Goal: Information Seeking & Learning: Learn about a topic

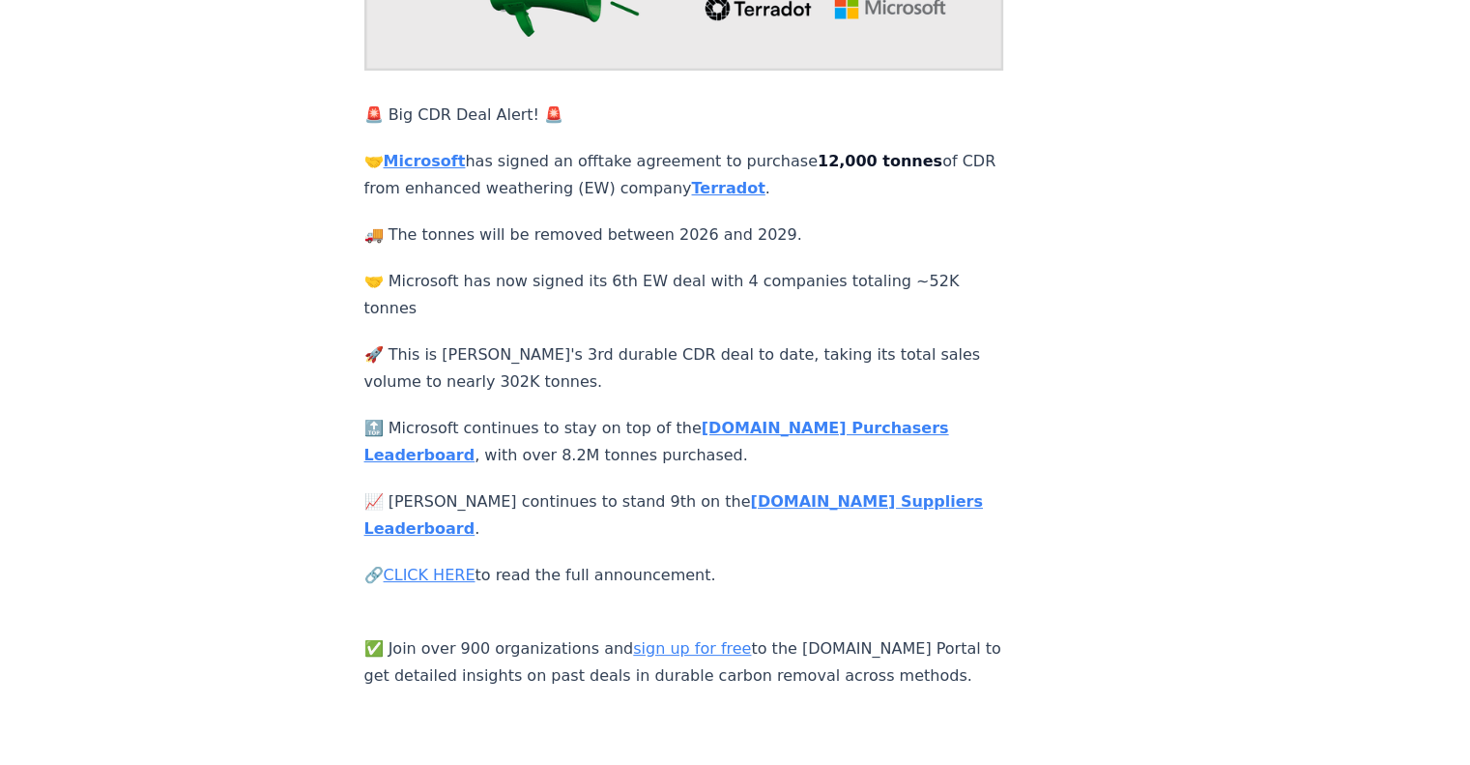
scroll to position [298, 0]
click at [480, 415] on p "🔝 Microsoft continues to stay on top of the [DOMAIN_NAME] Purchasers Leaderboar…" at bounding box center [684, 442] width 640 height 54
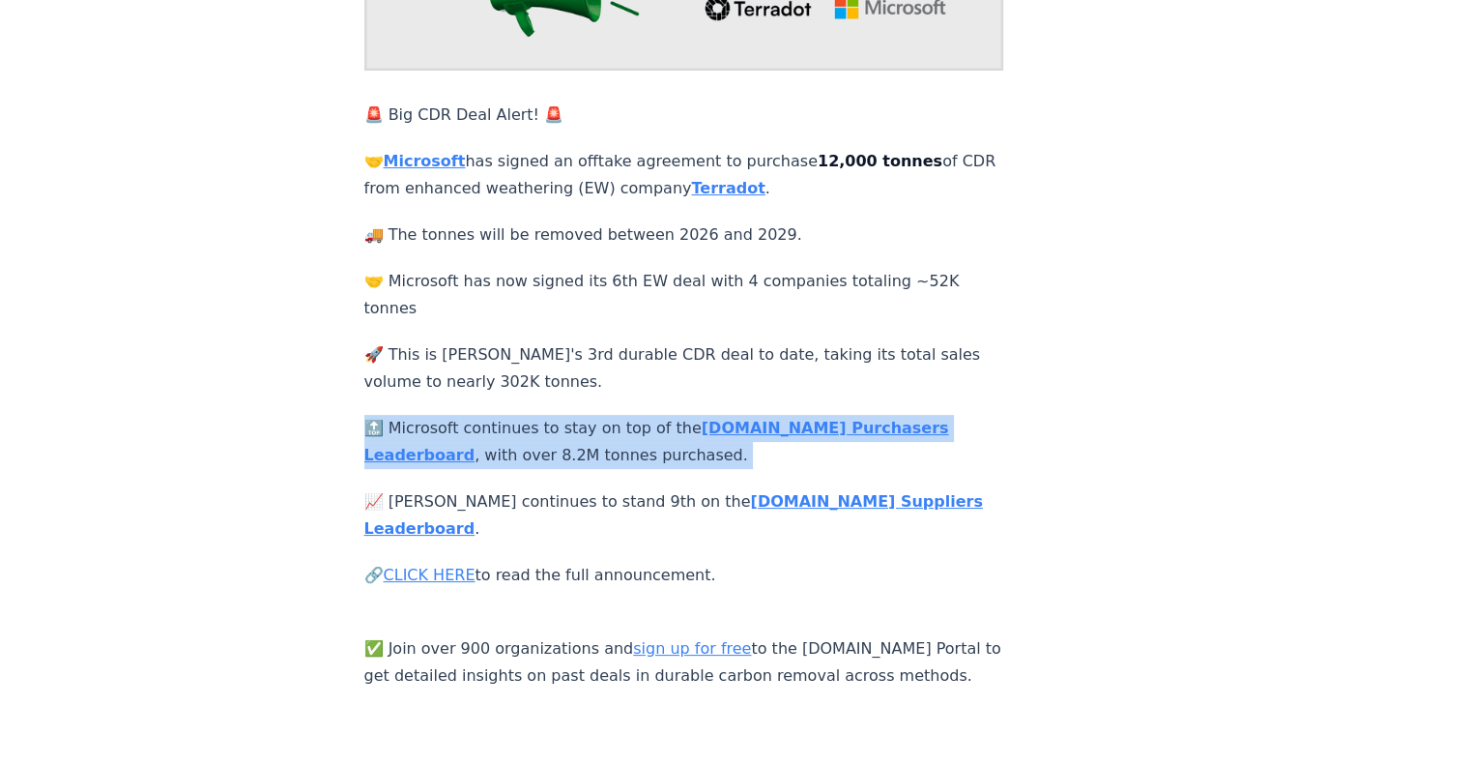
click at [480, 415] on p "🔝 Microsoft continues to stay on top of the [DOMAIN_NAME] Purchasers Leaderboar…" at bounding box center [684, 442] width 640 height 54
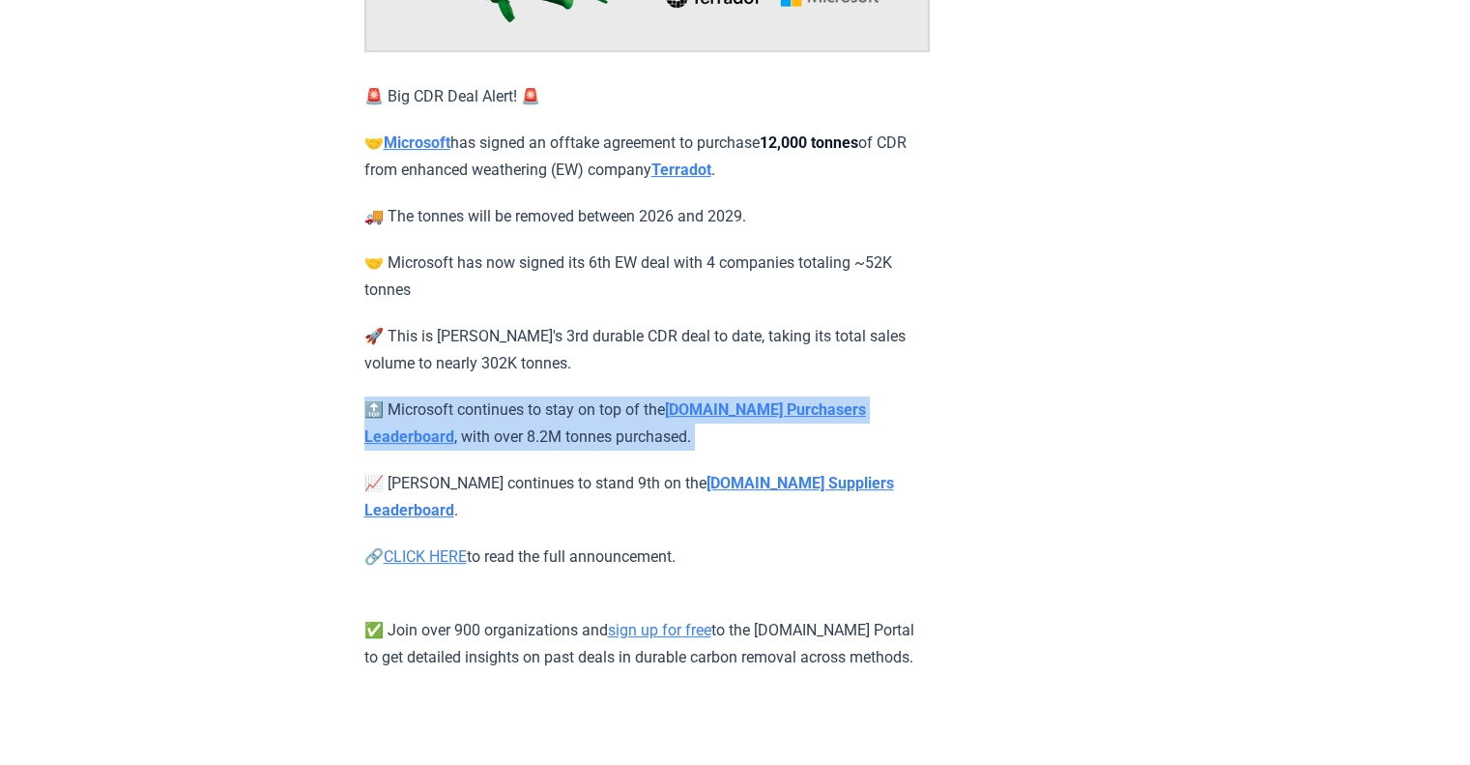
click at [480, 398] on p "🔝 Microsoft continues to stay on top of the [DOMAIN_NAME] Purchasers Leaderboar…" at bounding box center [647, 423] width 566 height 54
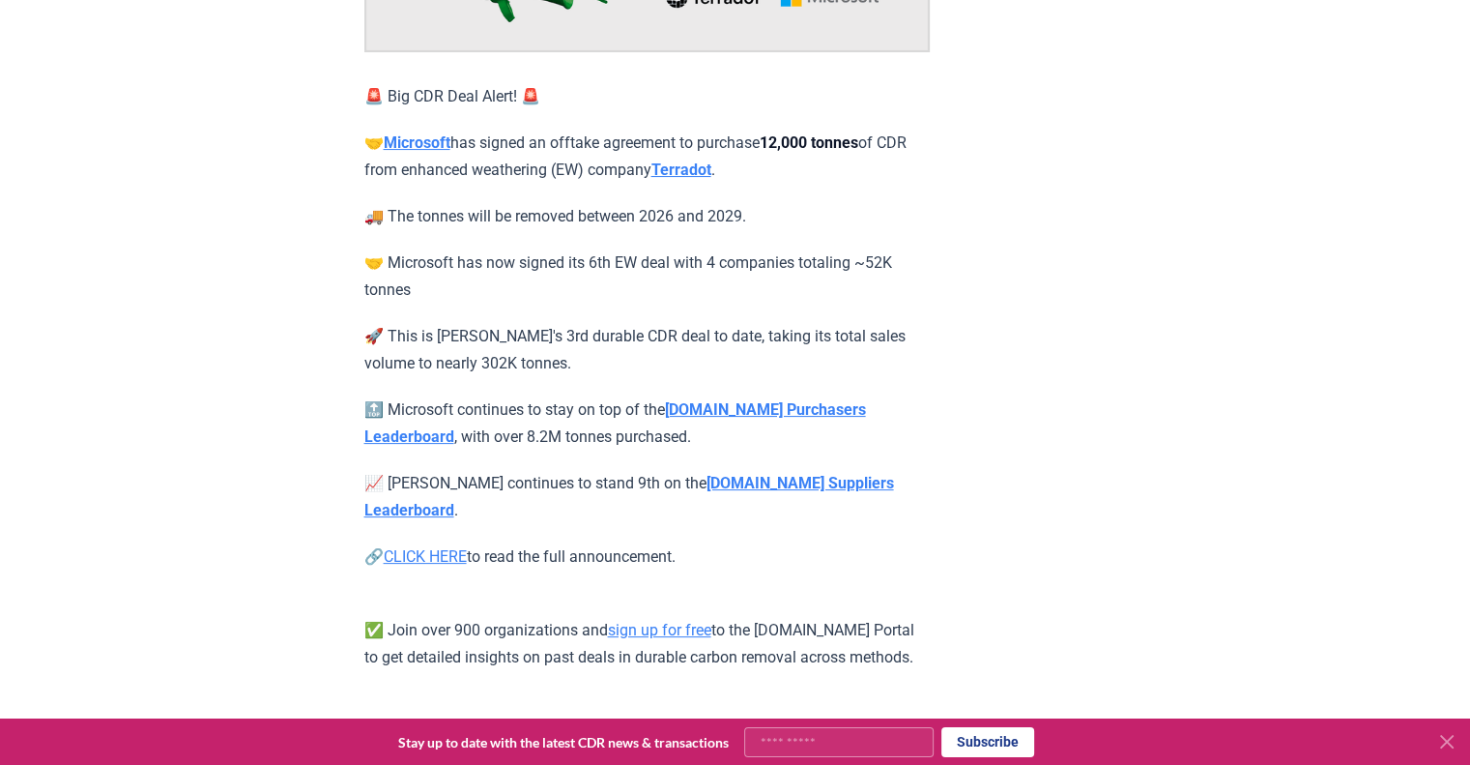
click at [812, 480] on strong "[DOMAIN_NAME] Suppliers Leaderboard" at bounding box center [629, 496] width 530 height 45
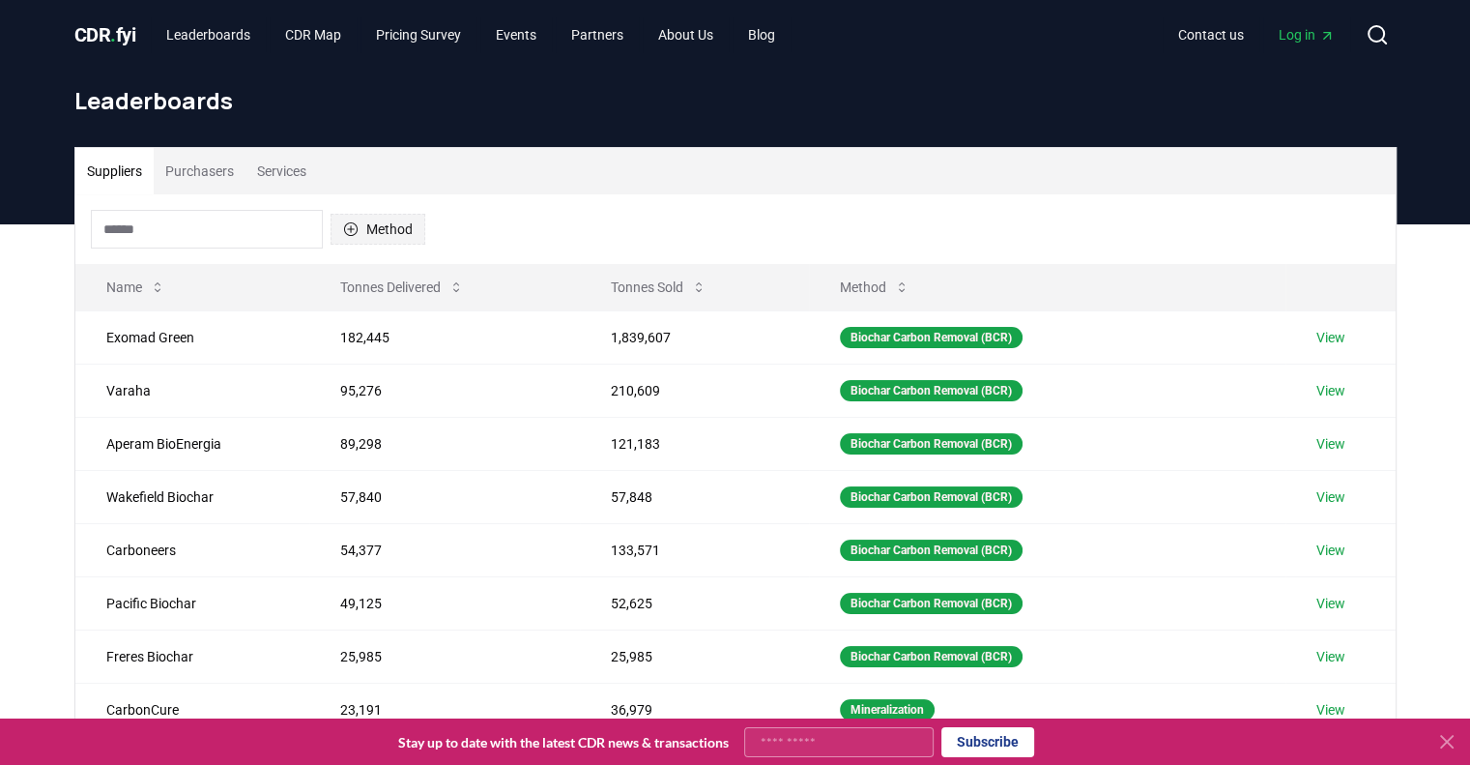
click at [367, 221] on button "Method" at bounding box center [378, 229] width 95 height 31
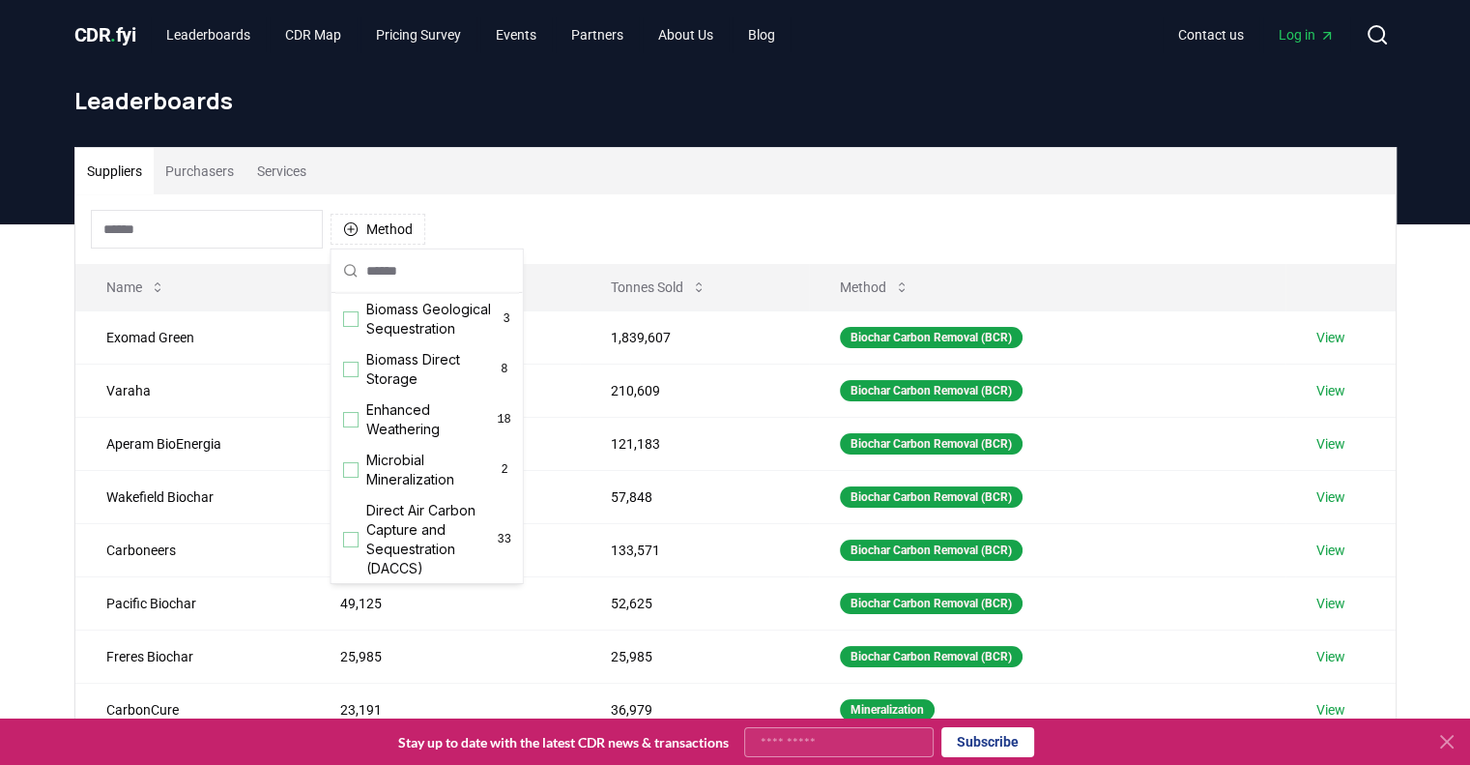
scroll to position [269, 0]
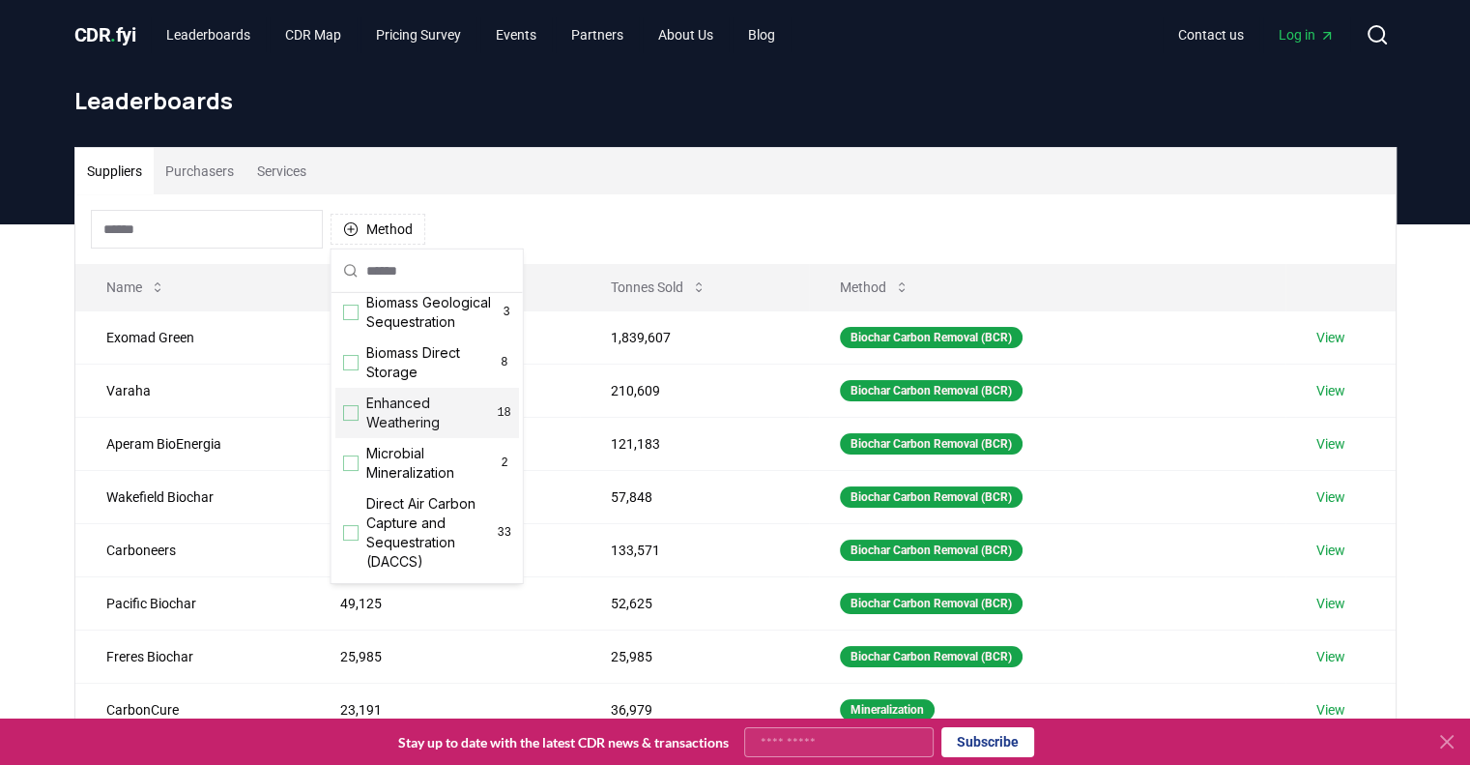
click at [392, 432] on span "Enhanced Weathering" at bounding box center [431, 412] width 131 height 39
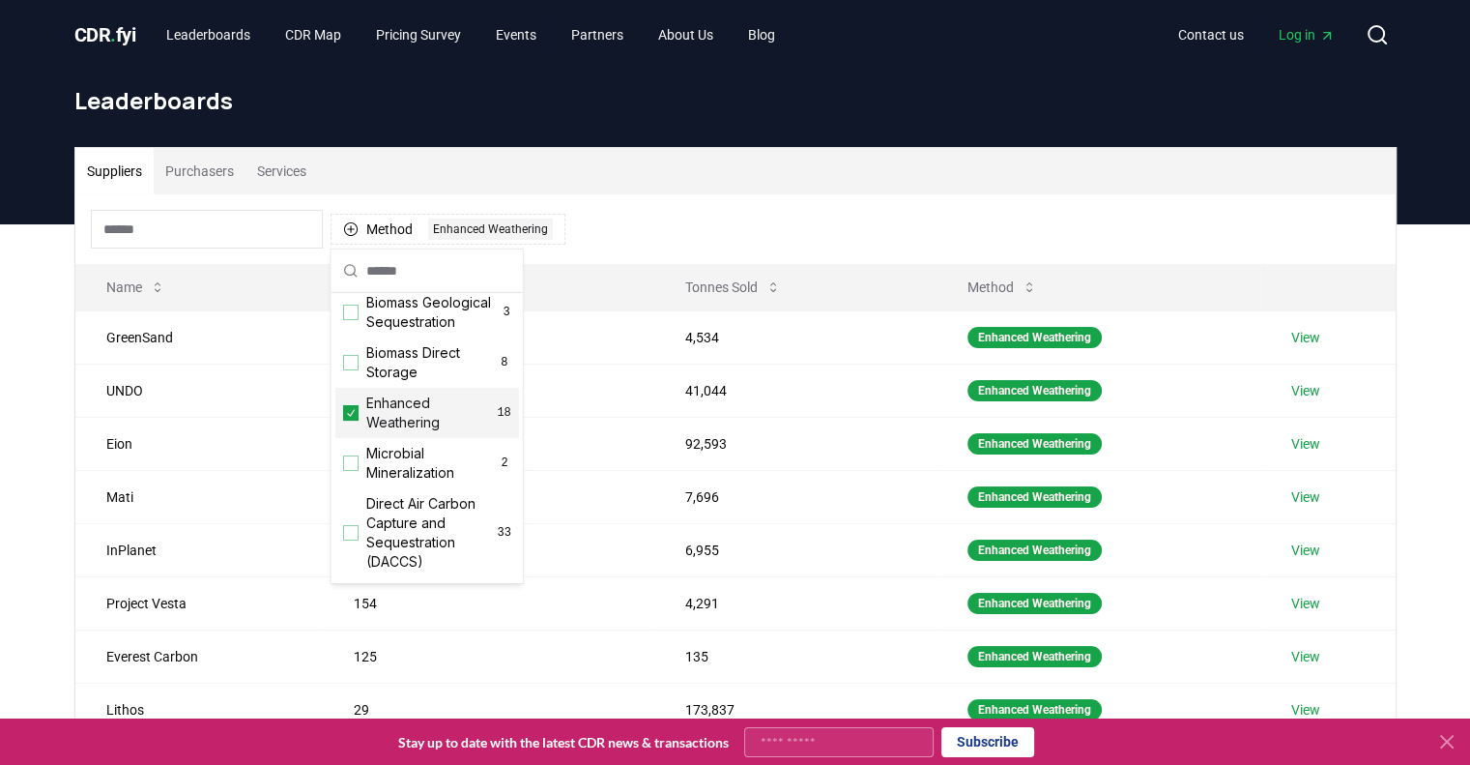
click at [39, 443] on div "Suppliers Purchasers Services Method 1 Enhanced Weathering Name Tonnes Delivere…" at bounding box center [735, 611] width 1470 height 774
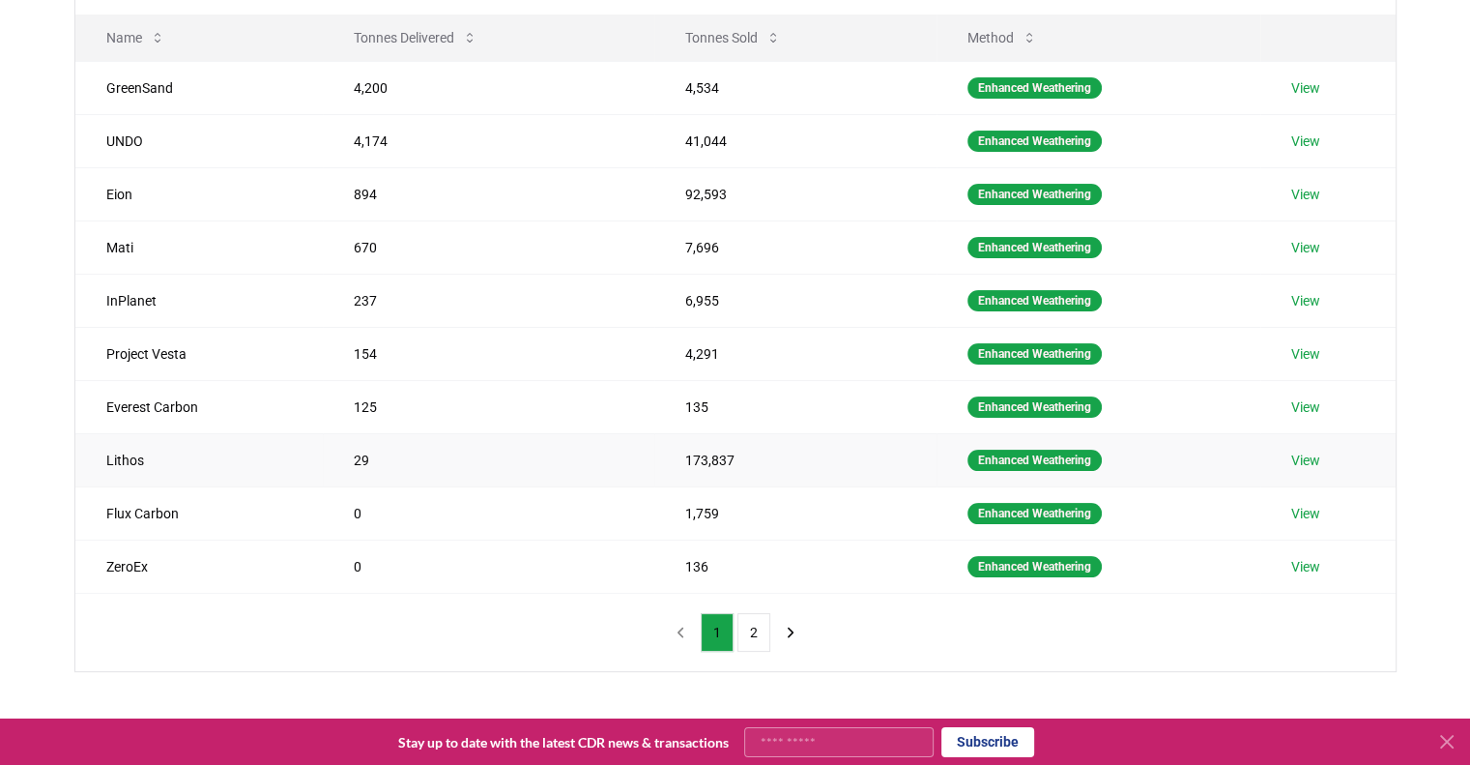
scroll to position [244, 0]
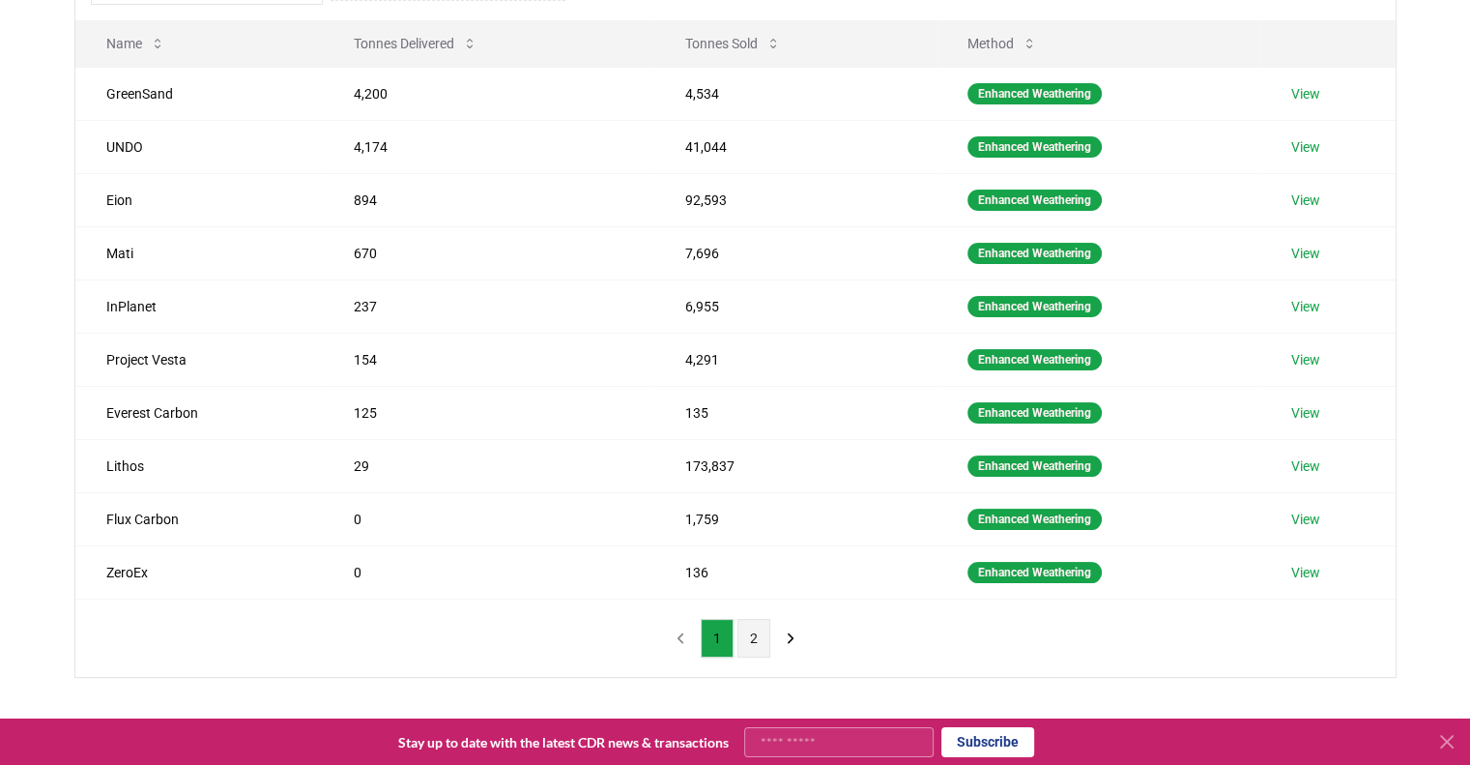
click at [739, 633] on button "2" at bounding box center [754, 638] width 33 height 39
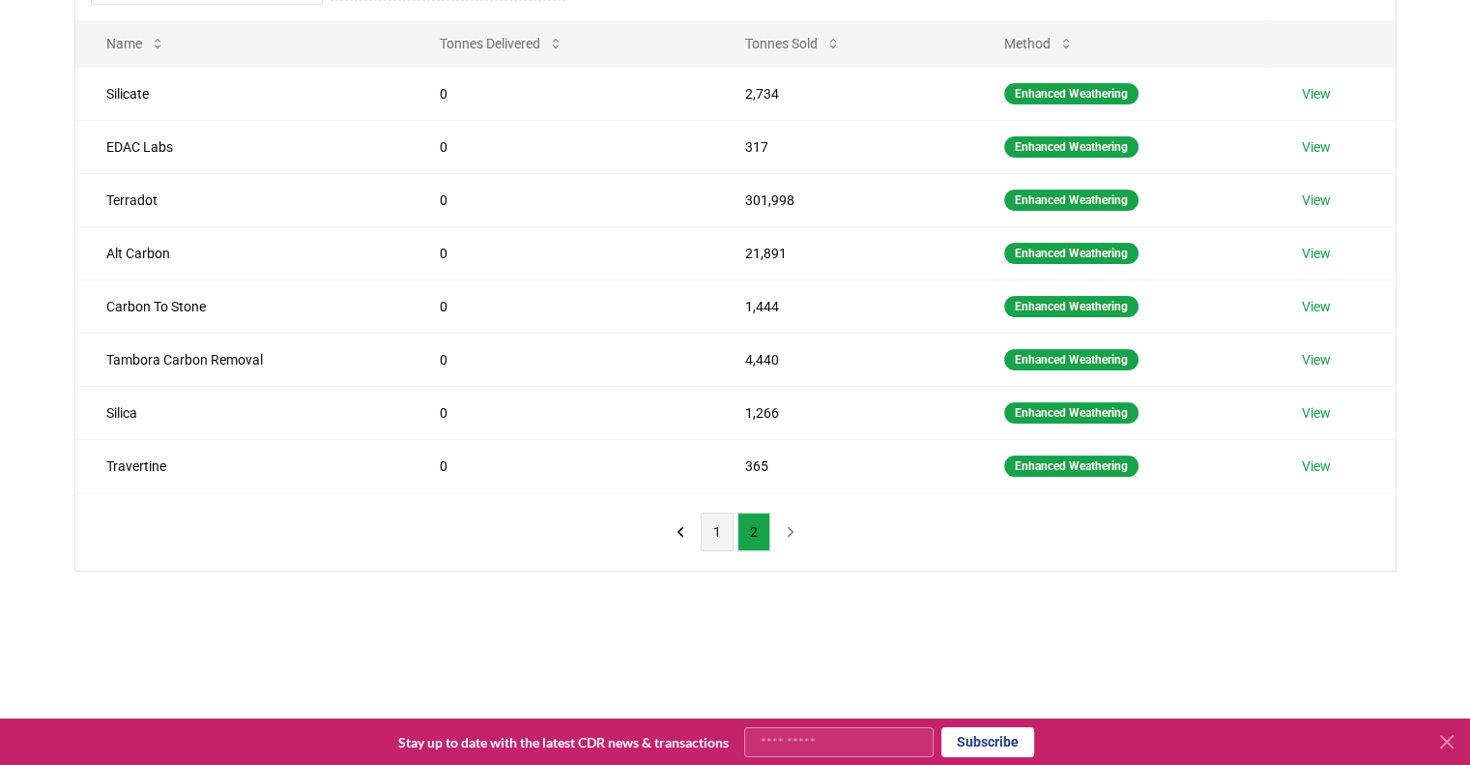
click at [720, 537] on button "1" at bounding box center [717, 531] width 33 height 39
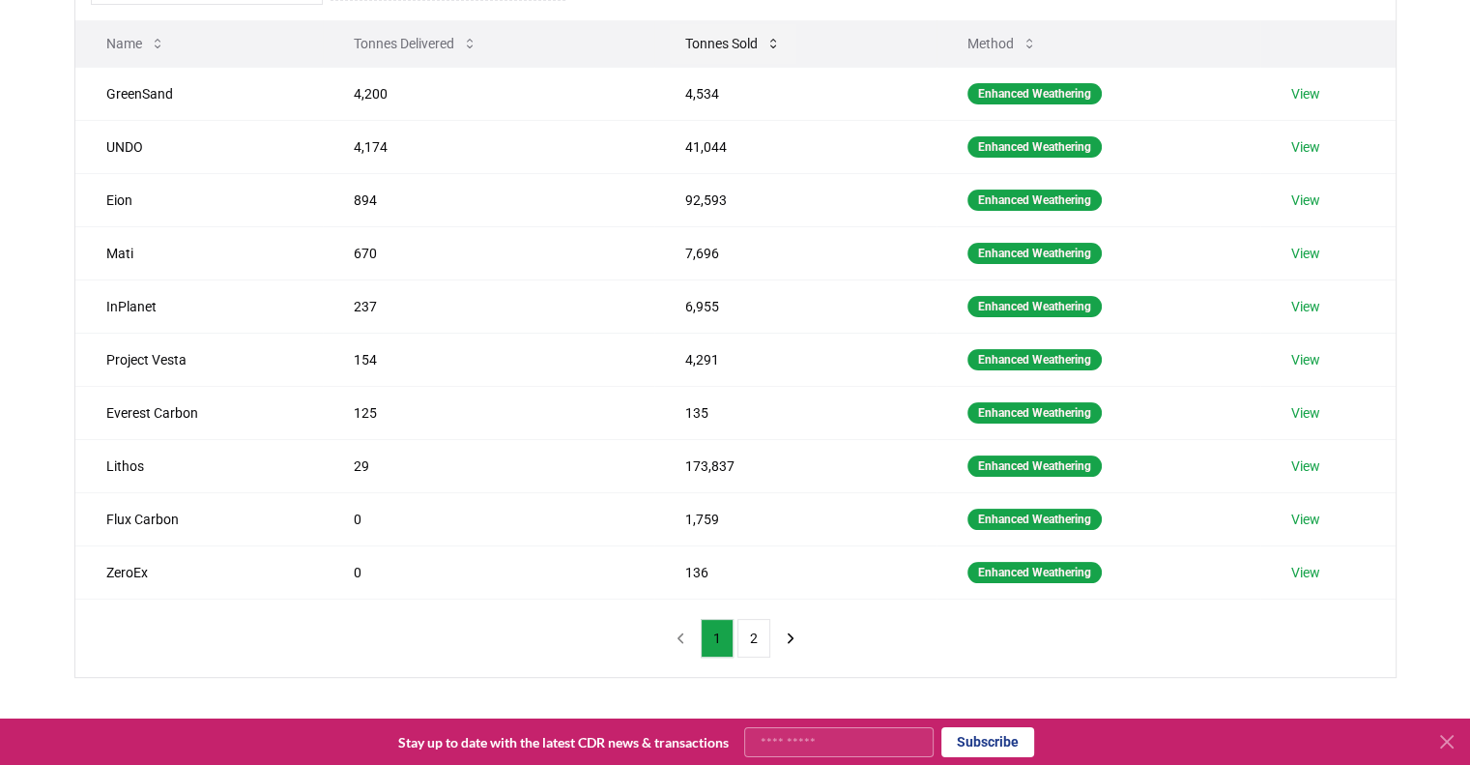
click at [713, 38] on button "Tonnes Sold" at bounding box center [733, 43] width 127 height 39
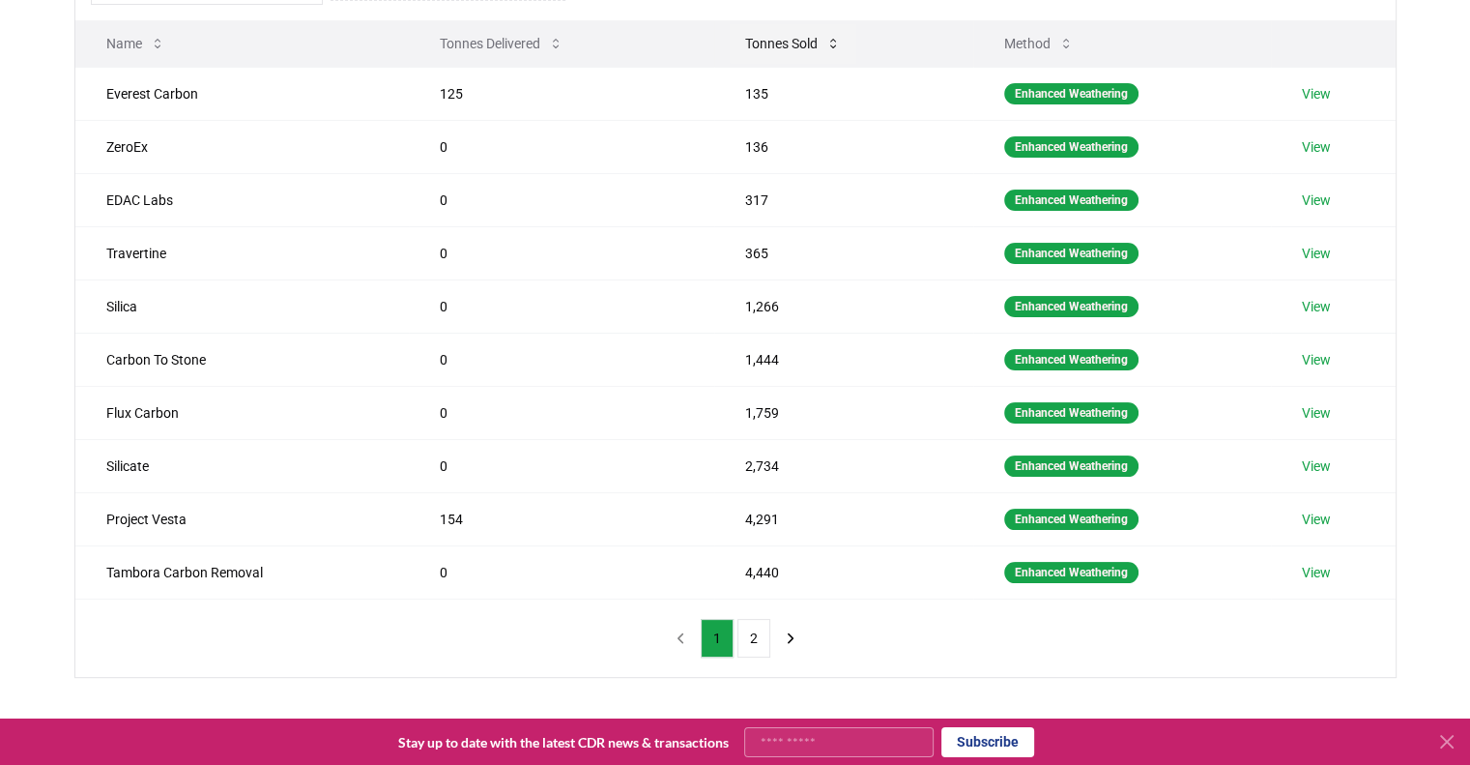
click at [781, 52] on button "Tonnes Sold" at bounding box center [793, 43] width 127 height 39
